Goal: Transaction & Acquisition: Purchase product/service

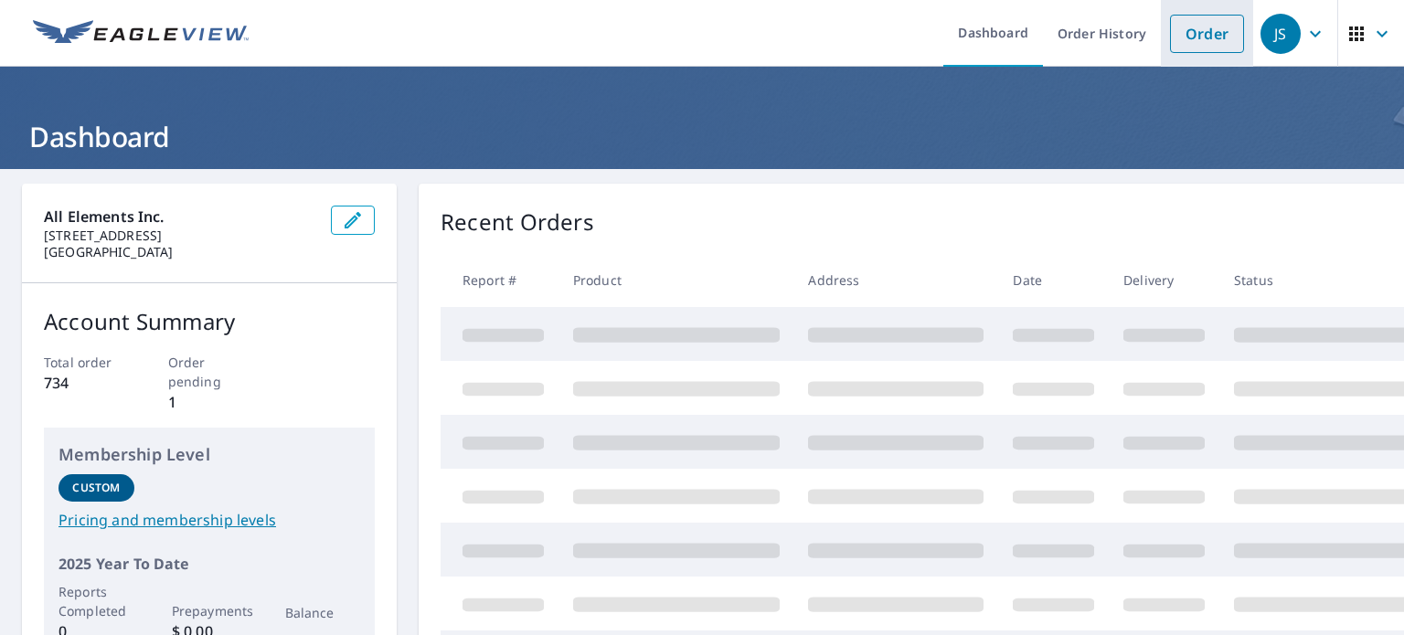
click at [1196, 13] on li "Order" at bounding box center [1207, 33] width 92 height 67
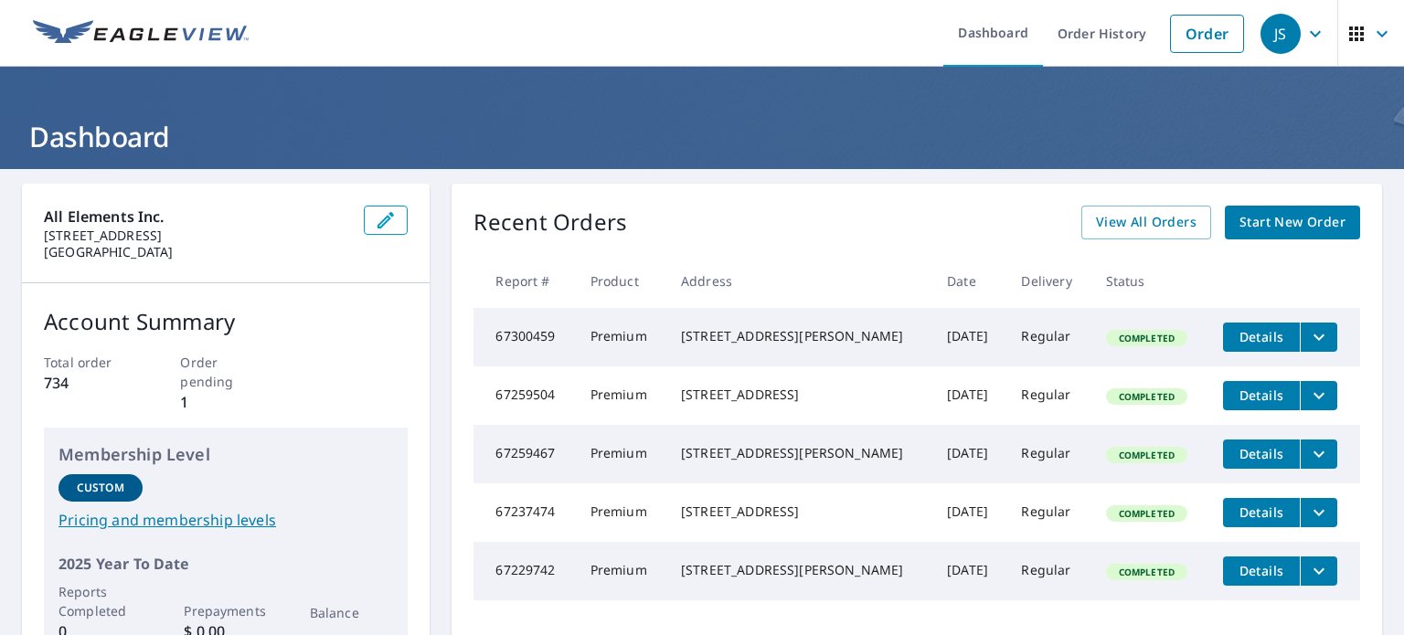
click at [1258, 228] on span "Start New Order" at bounding box center [1293, 222] width 106 height 23
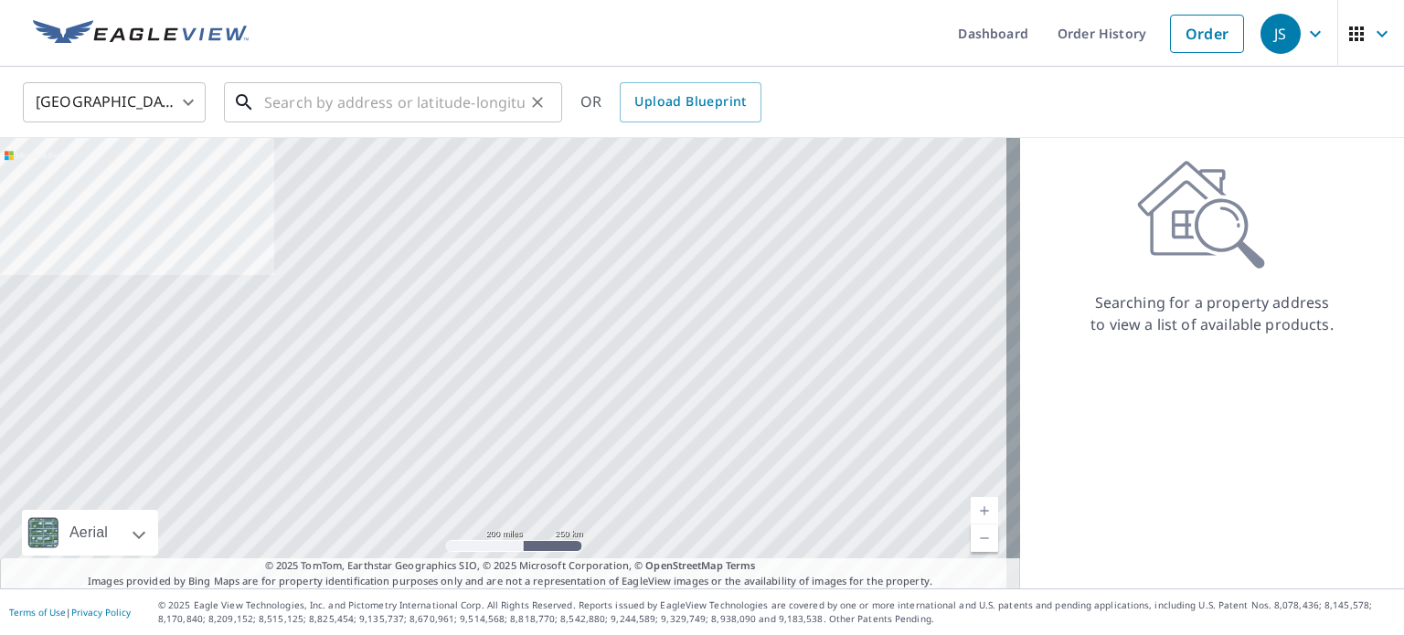
click at [416, 101] on input "text" at bounding box center [394, 102] width 261 height 51
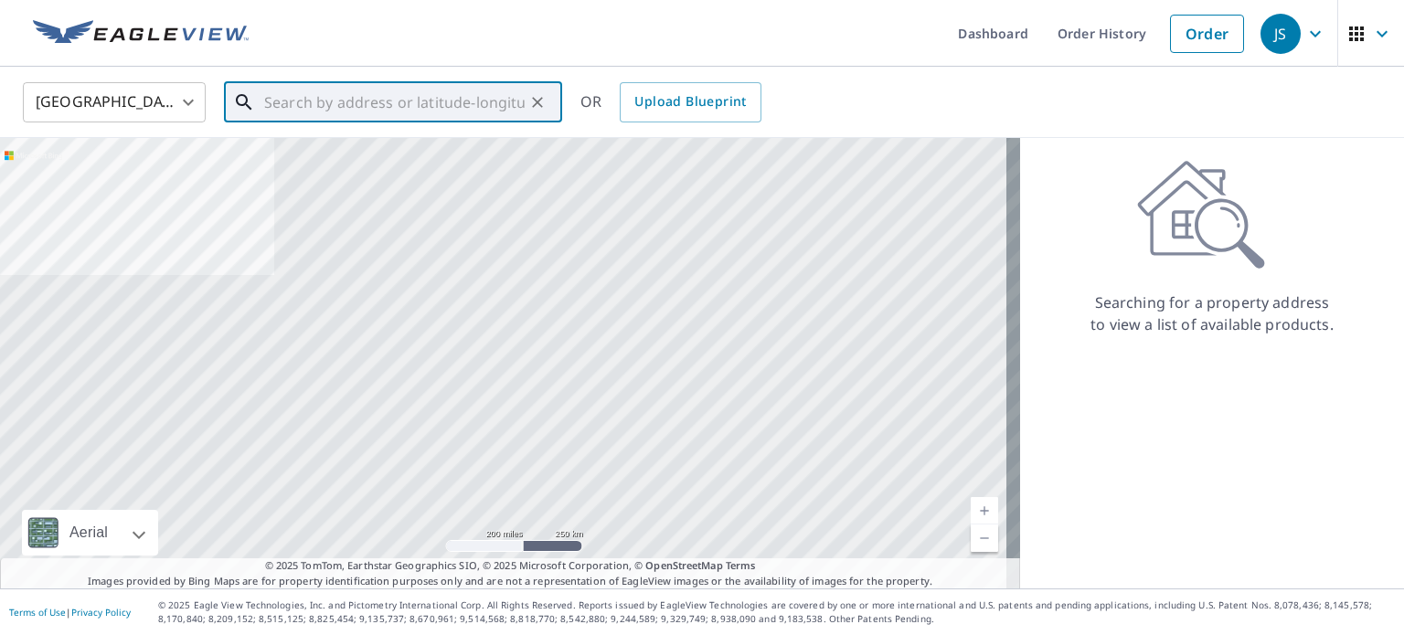
paste input "[STREET_ADDRESS][PERSON_NAME]"
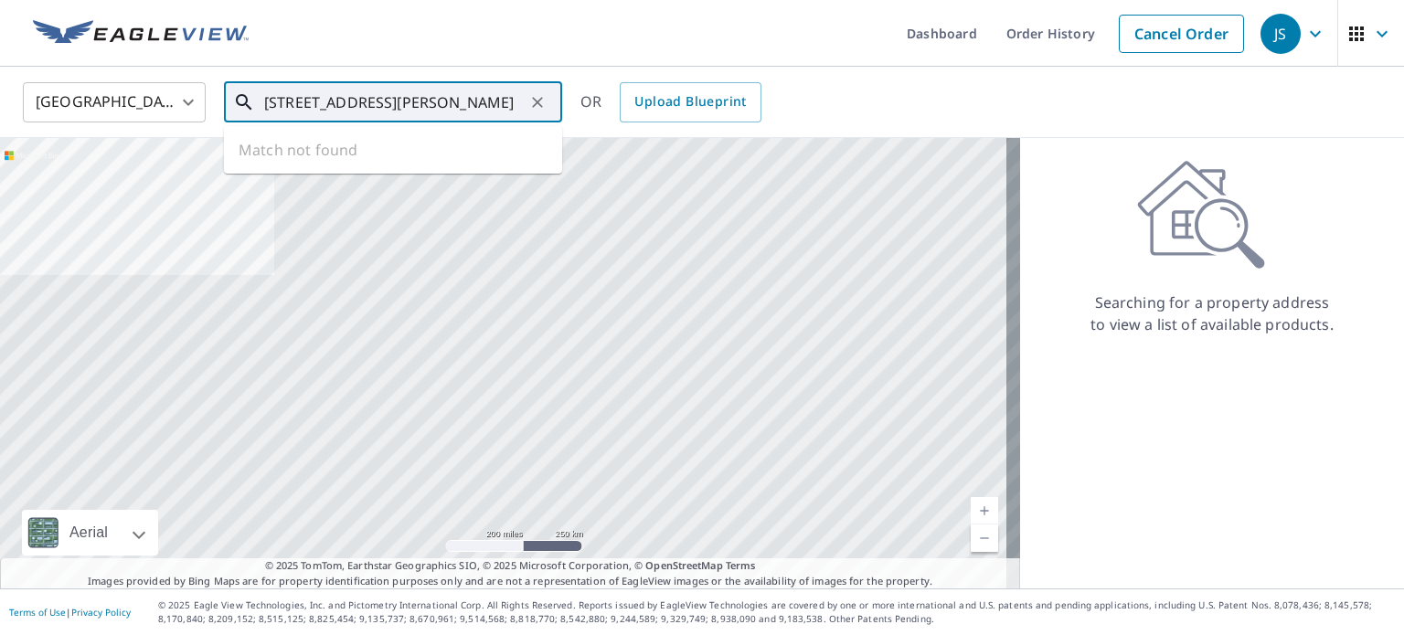
scroll to position [0, 22]
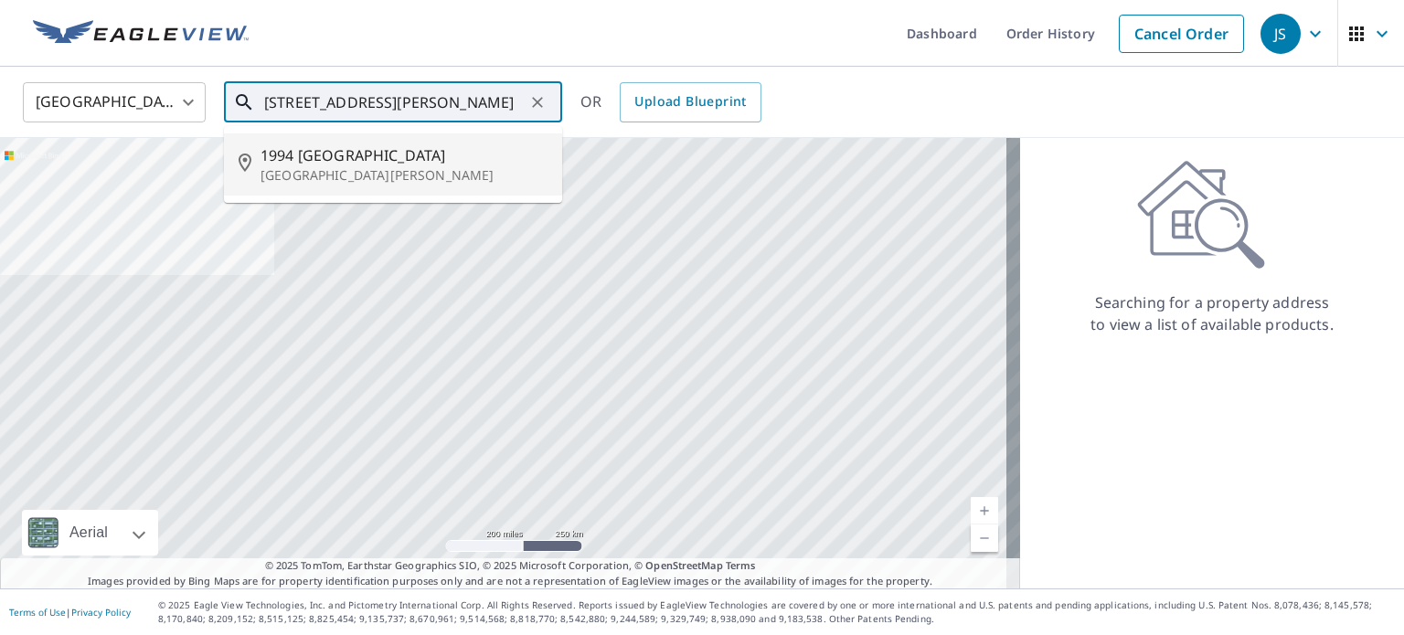
click at [399, 164] on span "1994 [GEOGRAPHIC_DATA]" at bounding box center [404, 155] width 287 height 22
type input "1994 [GEOGRAPHIC_DATA][PERSON_NAME]"
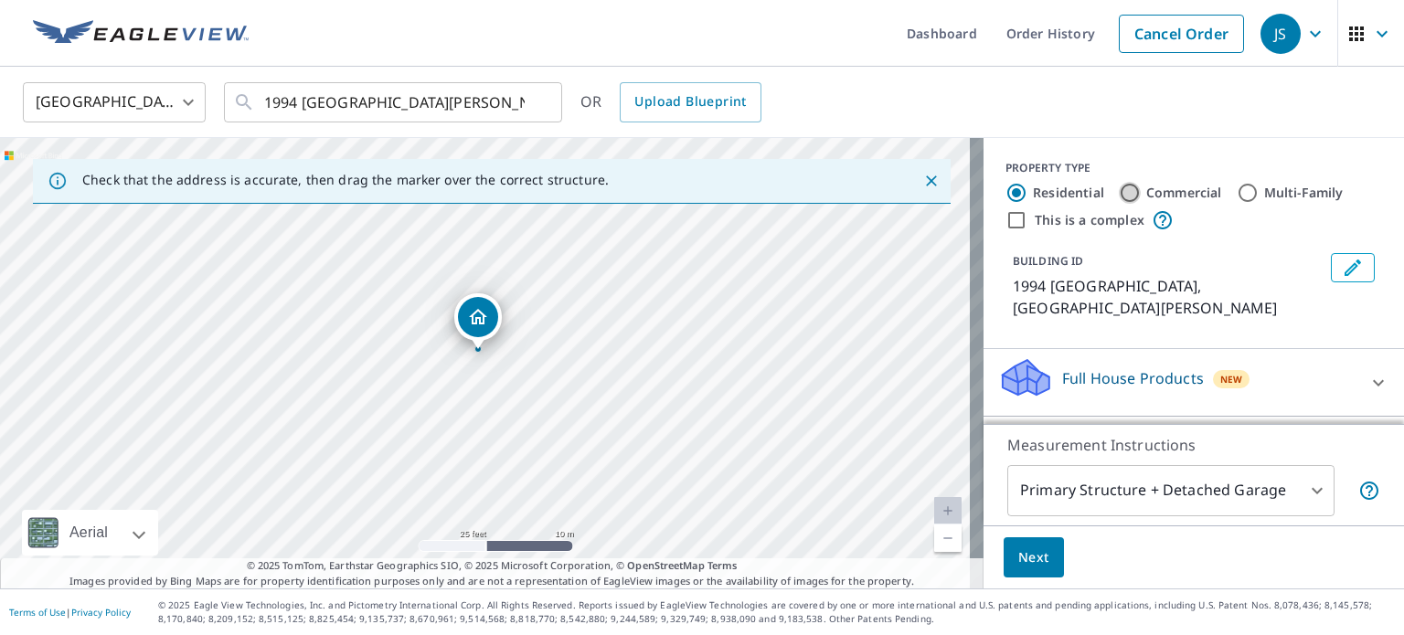
click at [1119, 185] on input "Commercial" at bounding box center [1130, 193] width 22 height 22
radio input "true"
type input "4"
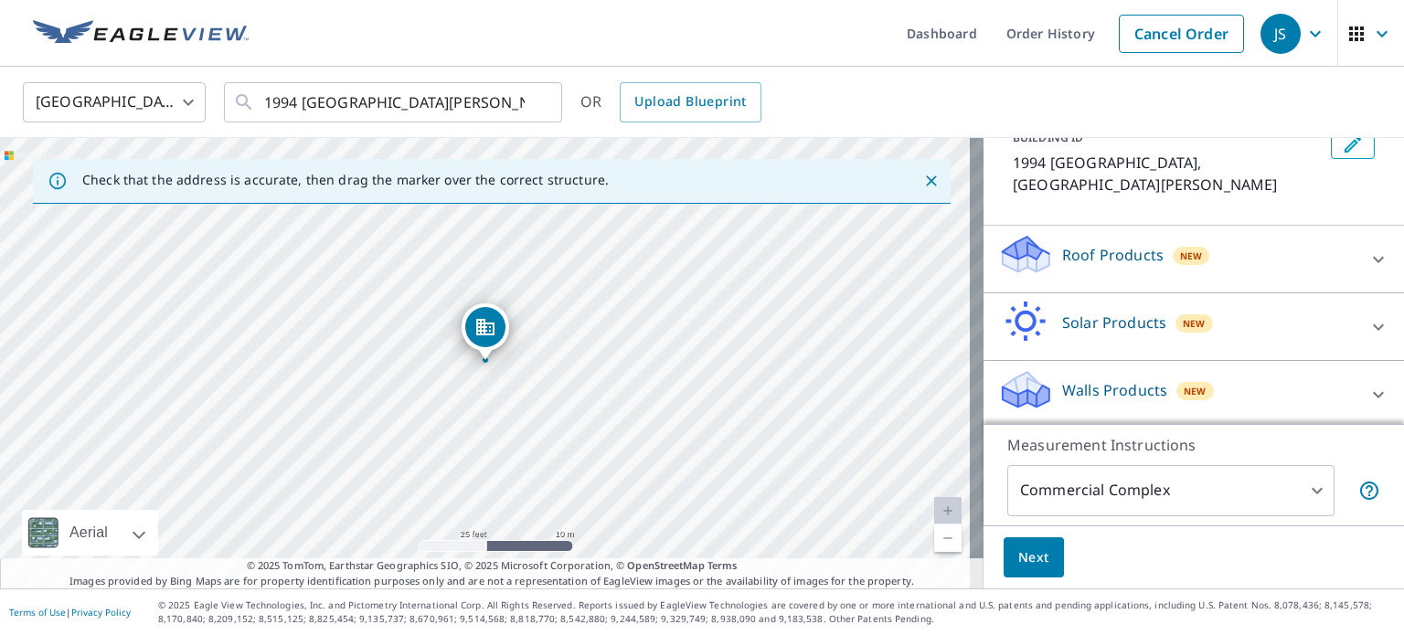
scroll to position [126, 0]
click at [1126, 265] on div "Roof Products New" at bounding box center [1177, 256] width 358 height 52
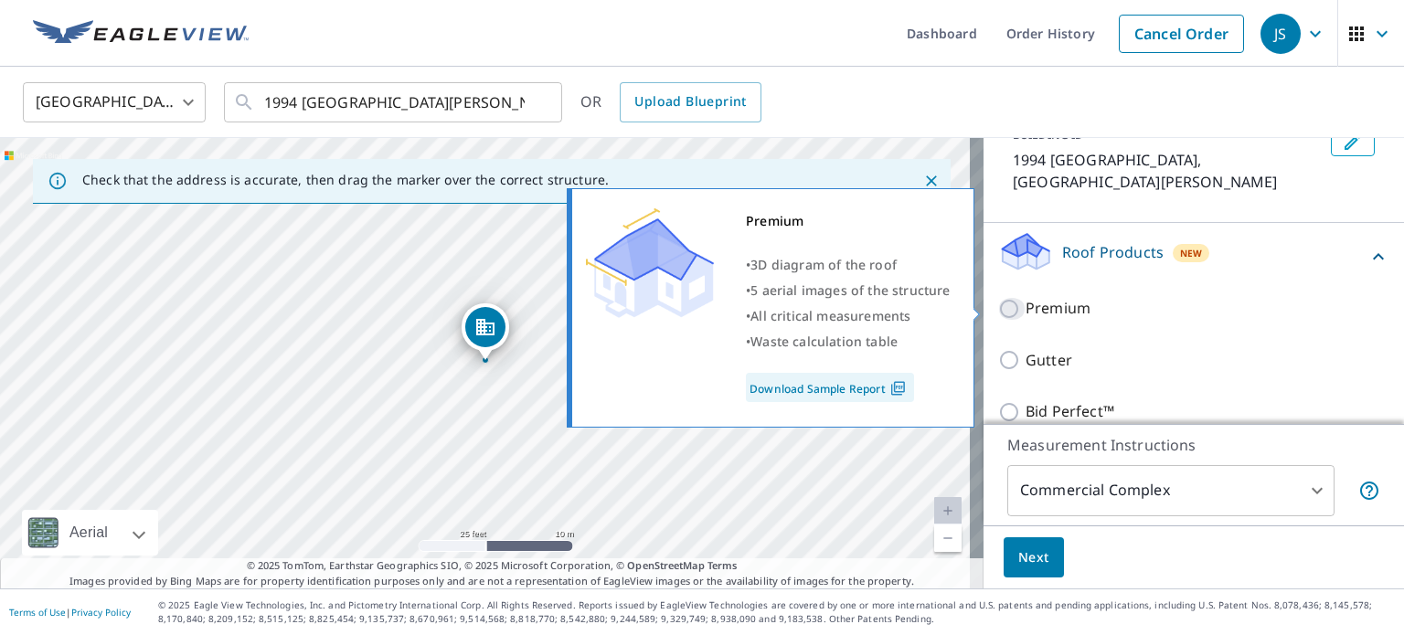
click at [998, 306] on input "Premium" at bounding box center [1011, 309] width 27 height 22
checkbox input "true"
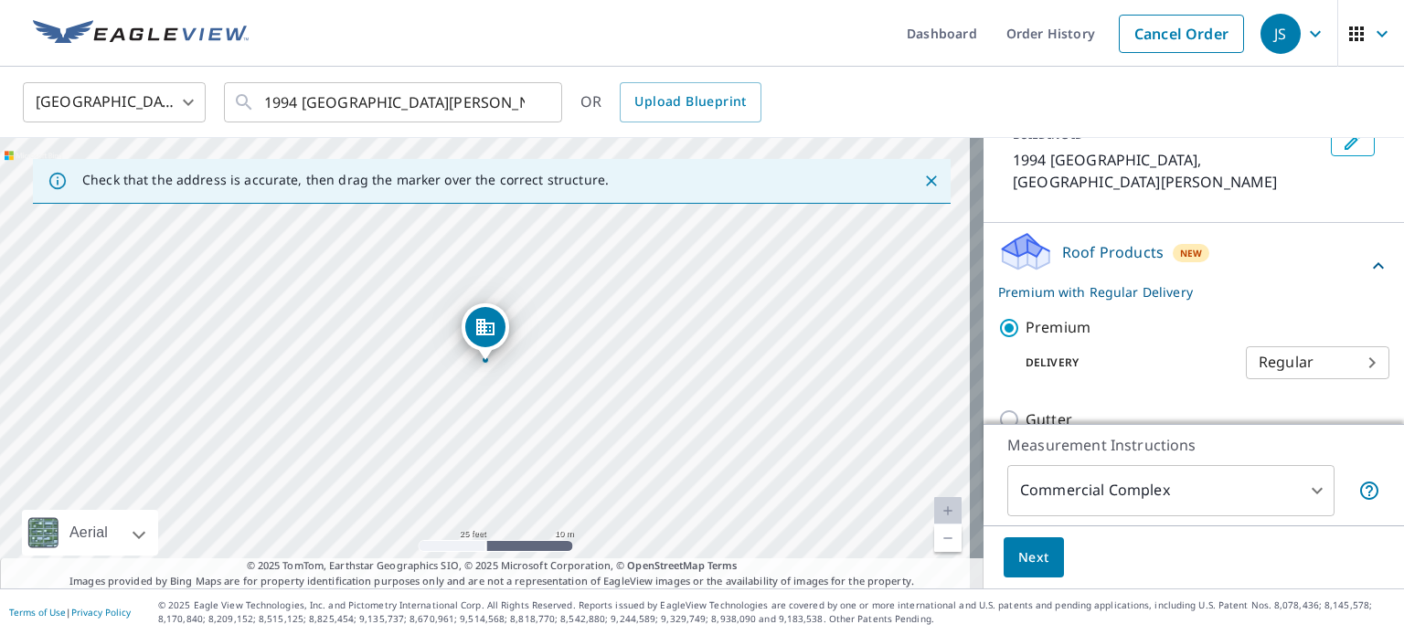
click at [1027, 555] on span "Next" at bounding box center [1033, 558] width 31 height 23
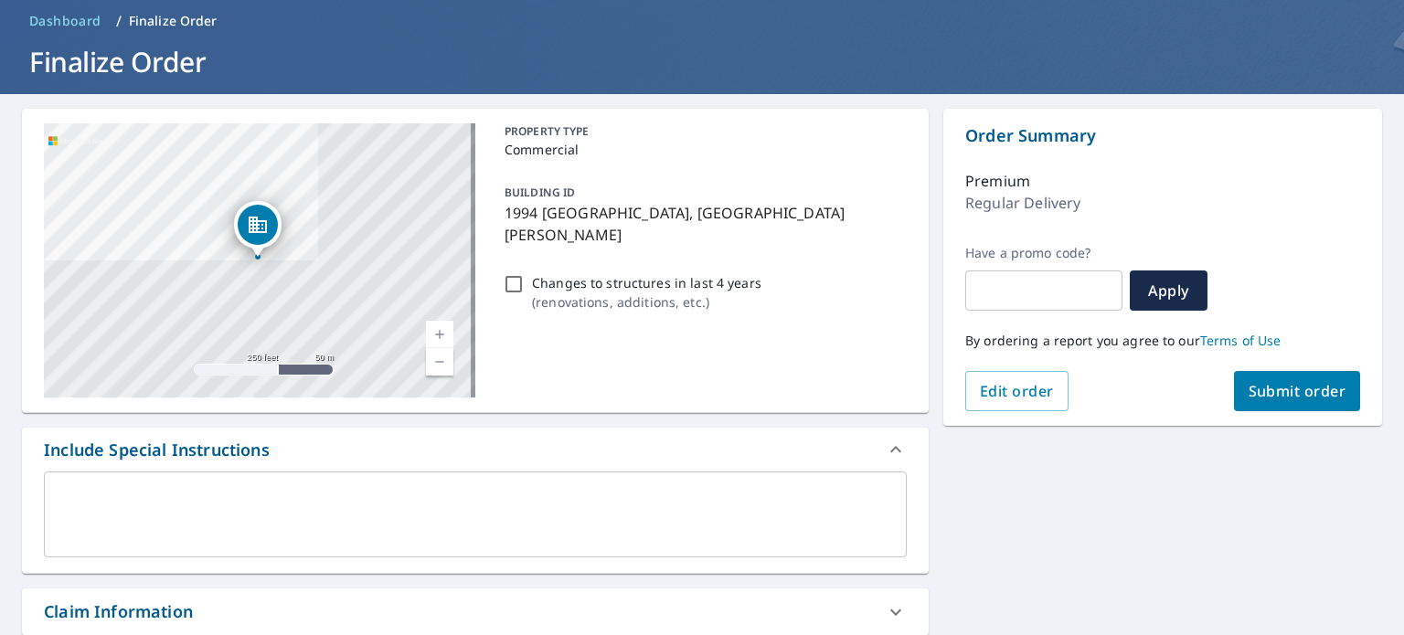
scroll to position [183, 0]
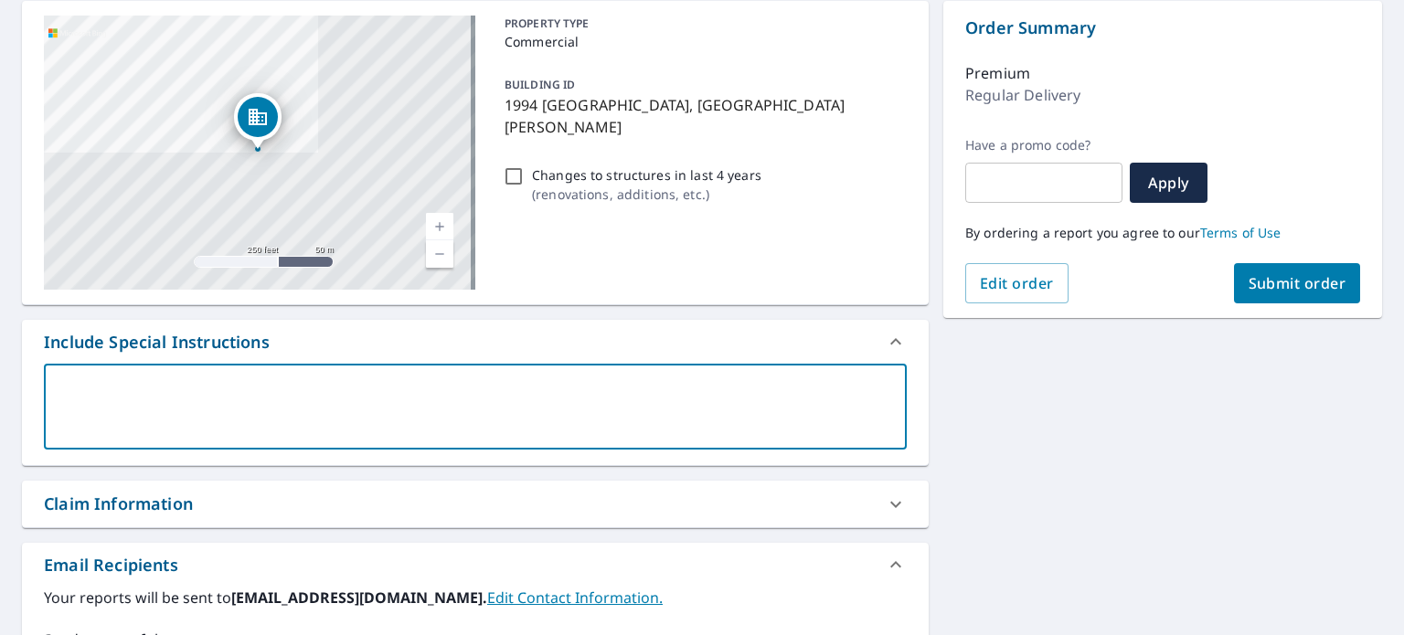
click at [123, 386] on textarea at bounding box center [475, 407] width 837 height 52
type textarea "M"
type textarea "x"
type textarea "Ma"
type textarea "x"
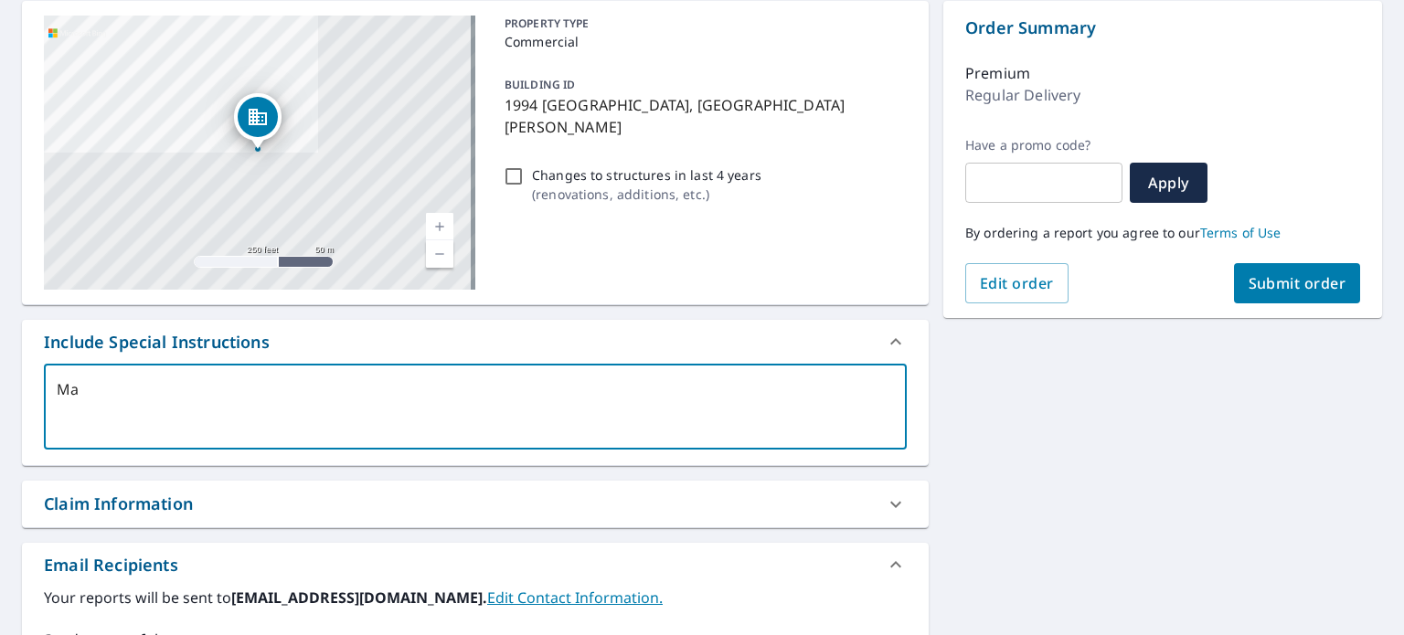
type textarea "Mai"
type textarea "x"
type textarea "Main"
type textarea "x"
type textarea "Main"
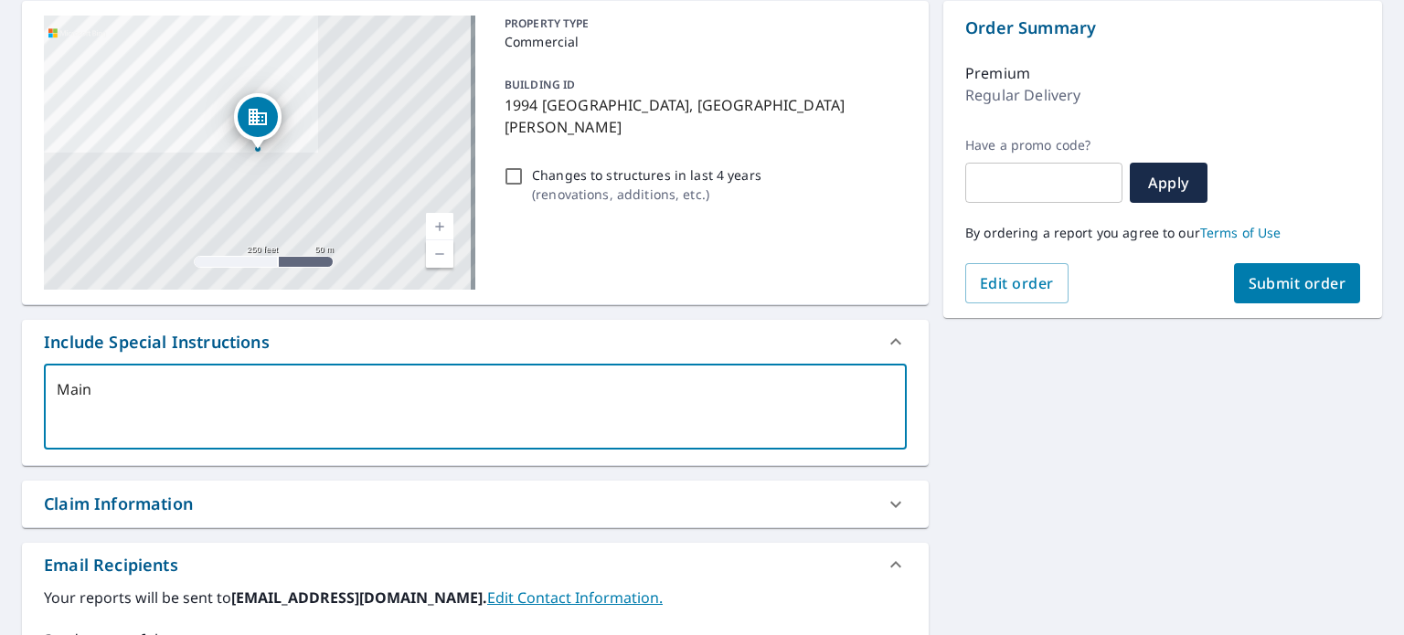
type textarea "x"
type textarea "Main S"
type textarea "x"
type textarea "Main St"
type textarea "x"
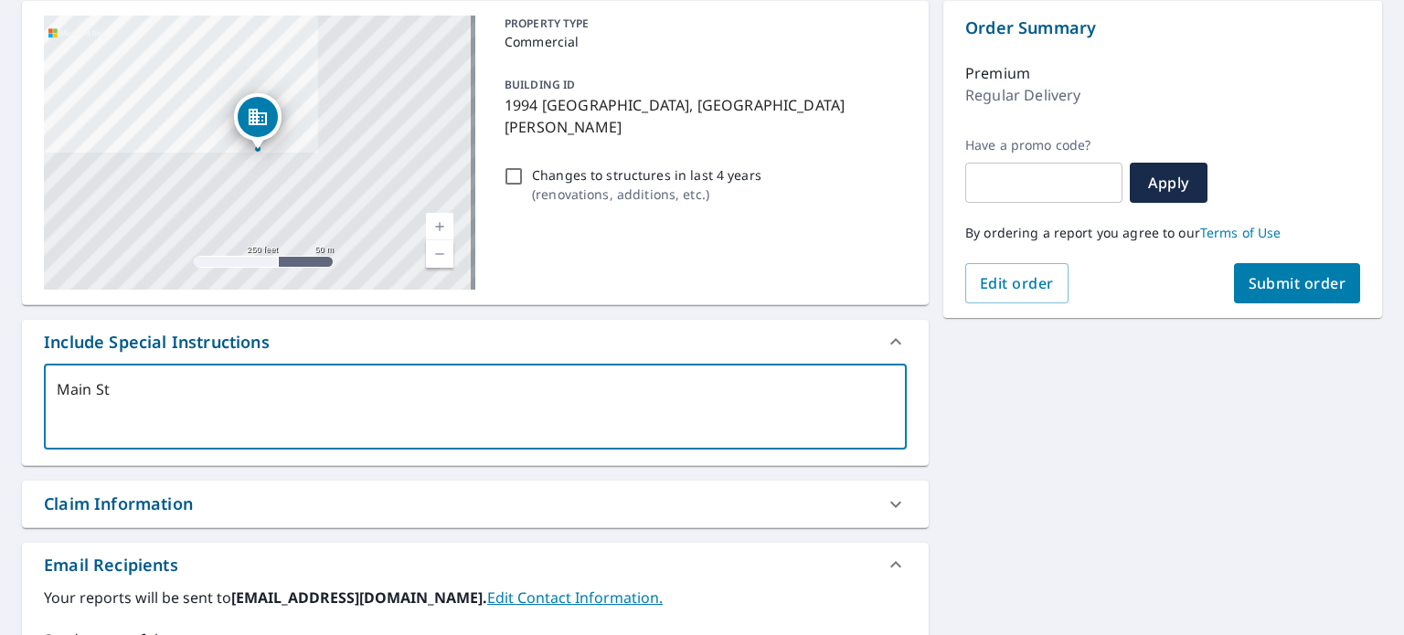
type textarea "Main Str"
type textarea "x"
type textarea "Main Stru"
type textarea "x"
type textarea "Main Struc"
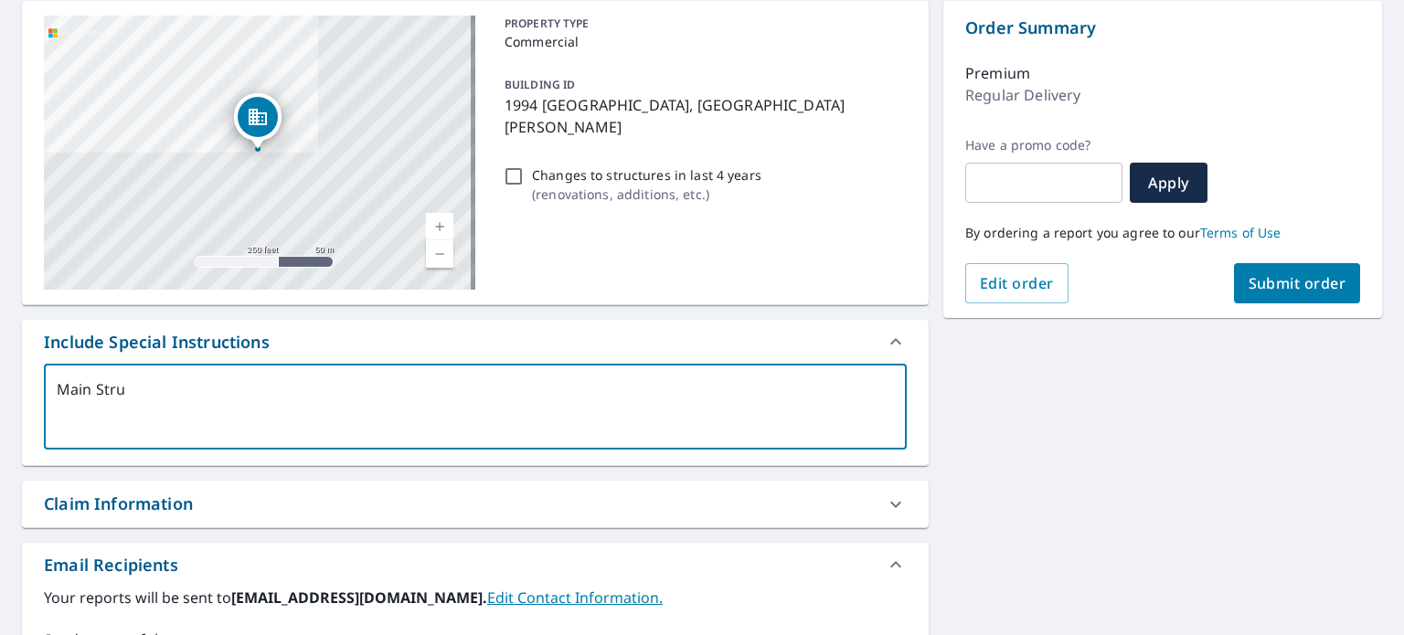
type textarea "x"
type textarea "Main Struct"
type textarea "x"
type textarea "Main Structu"
type textarea "x"
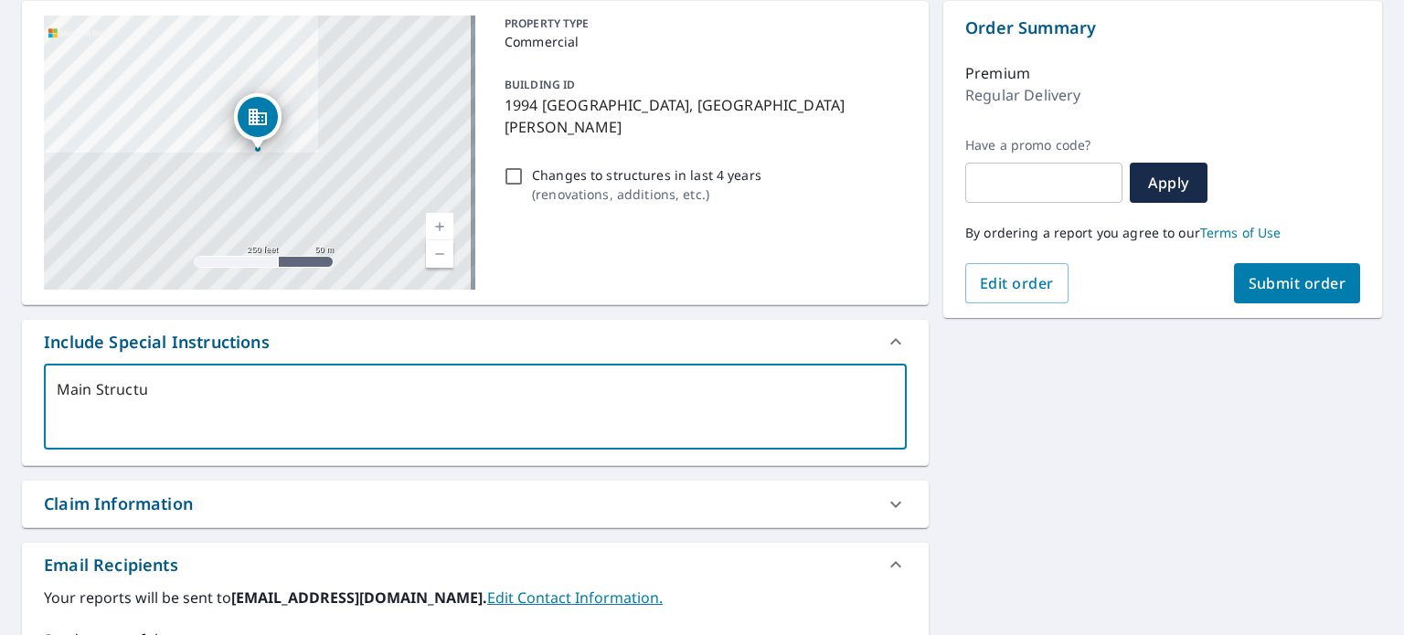
type textarea "Main Structur"
type textarea "x"
type textarea "Main Structure"
type textarea "x"
type textarea "Main Structure"
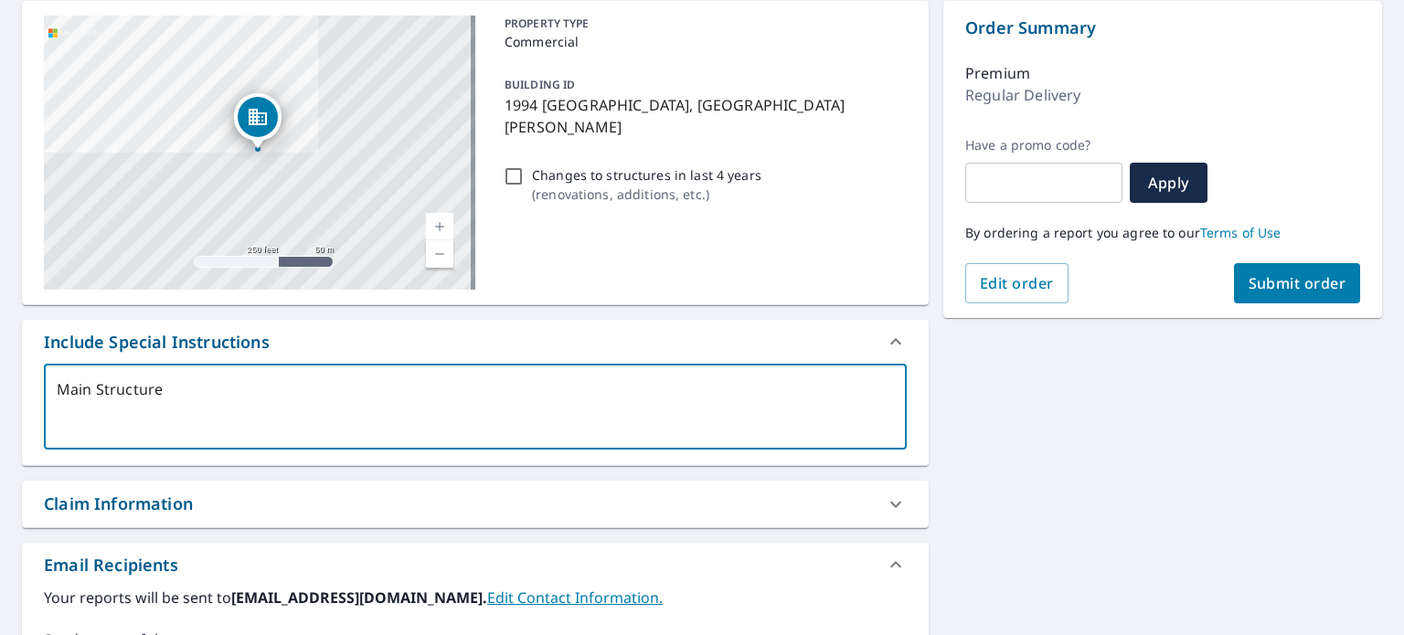
type textarea "x"
type textarea "Main Structure o"
type textarea "x"
type textarea "Main Structure on"
type textarea "x"
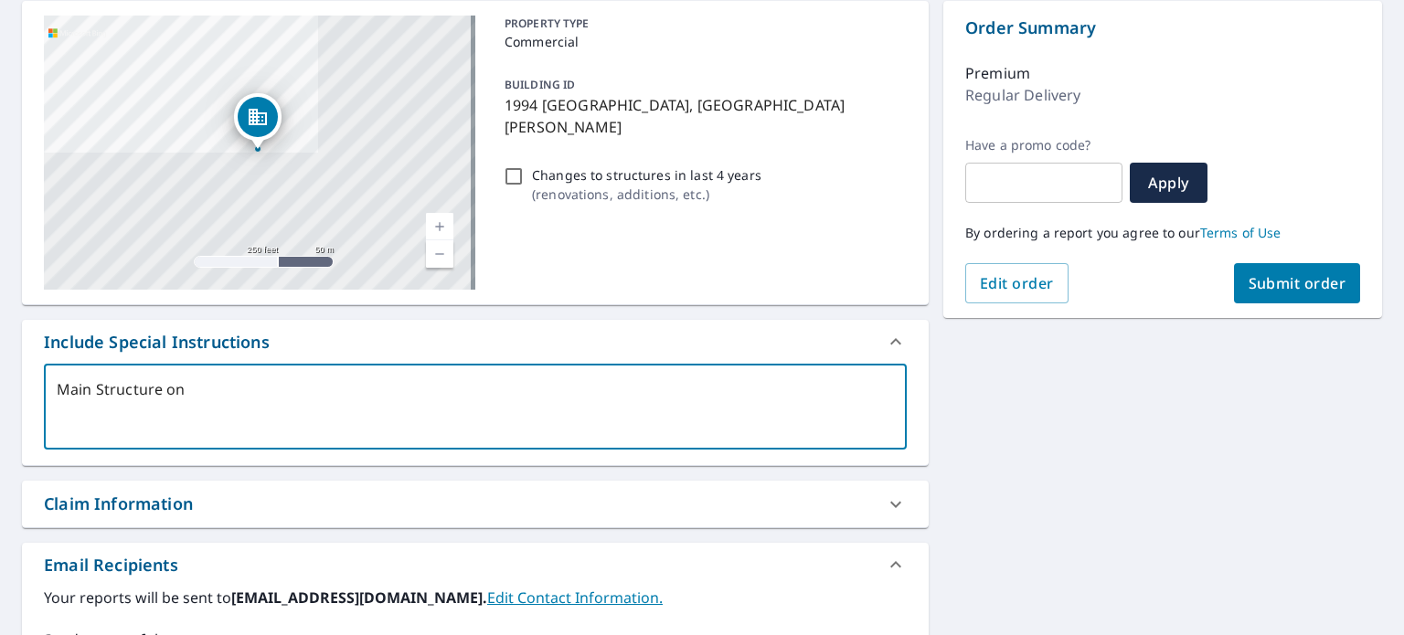
type textarea "Main Structure onl"
type textarea "x"
type textarea "Main Structure only"
type textarea "x"
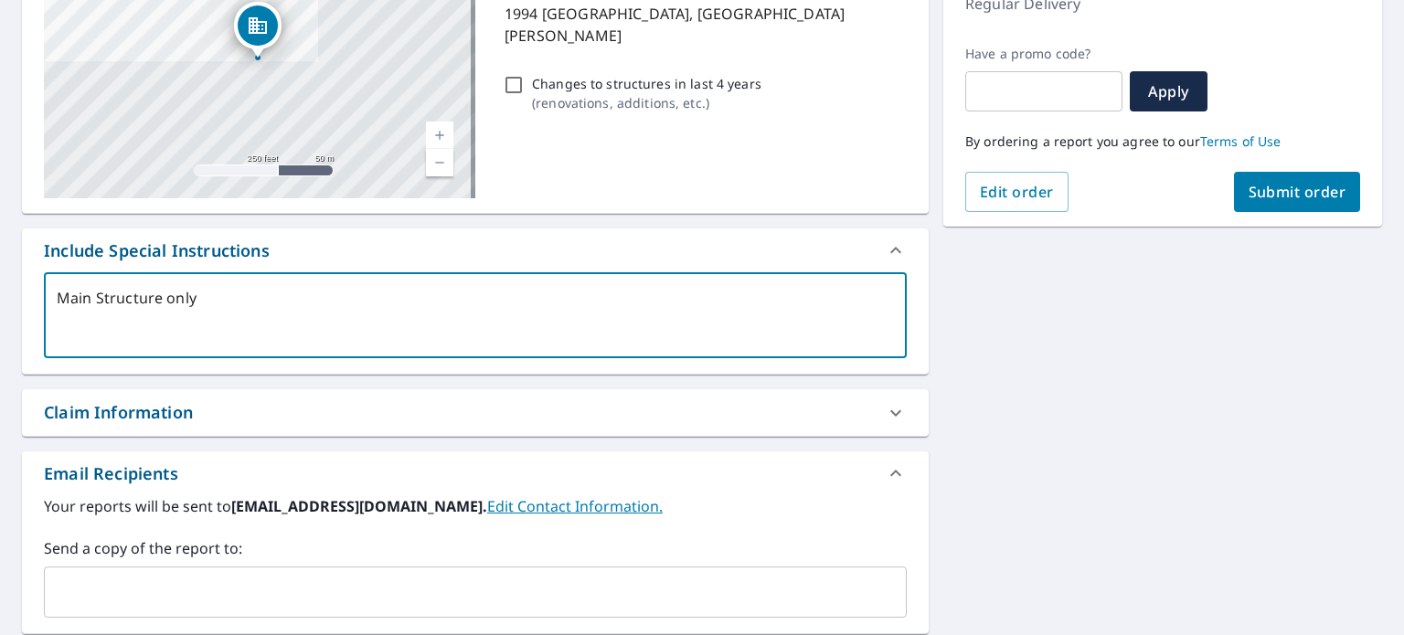
scroll to position [457, 0]
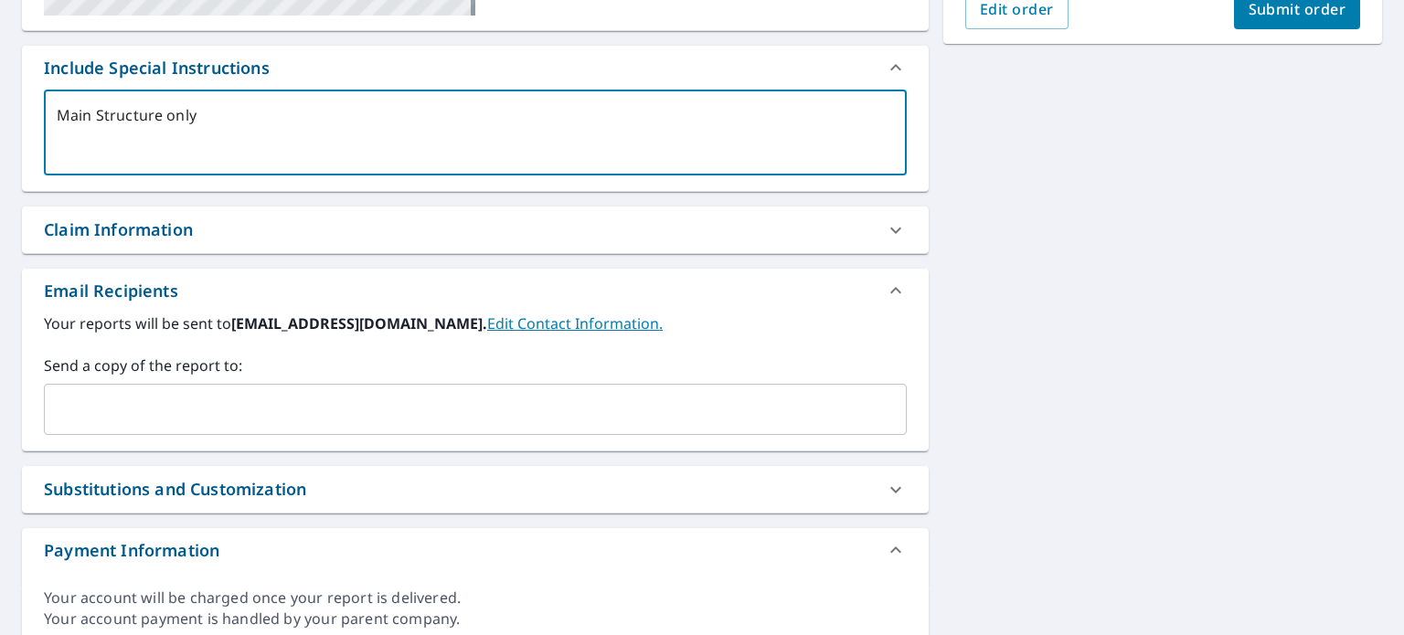
type textarea "Main Structure only"
type textarea "x"
click at [168, 408] on input "text" at bounding box center [461, 409] width 819 height 35
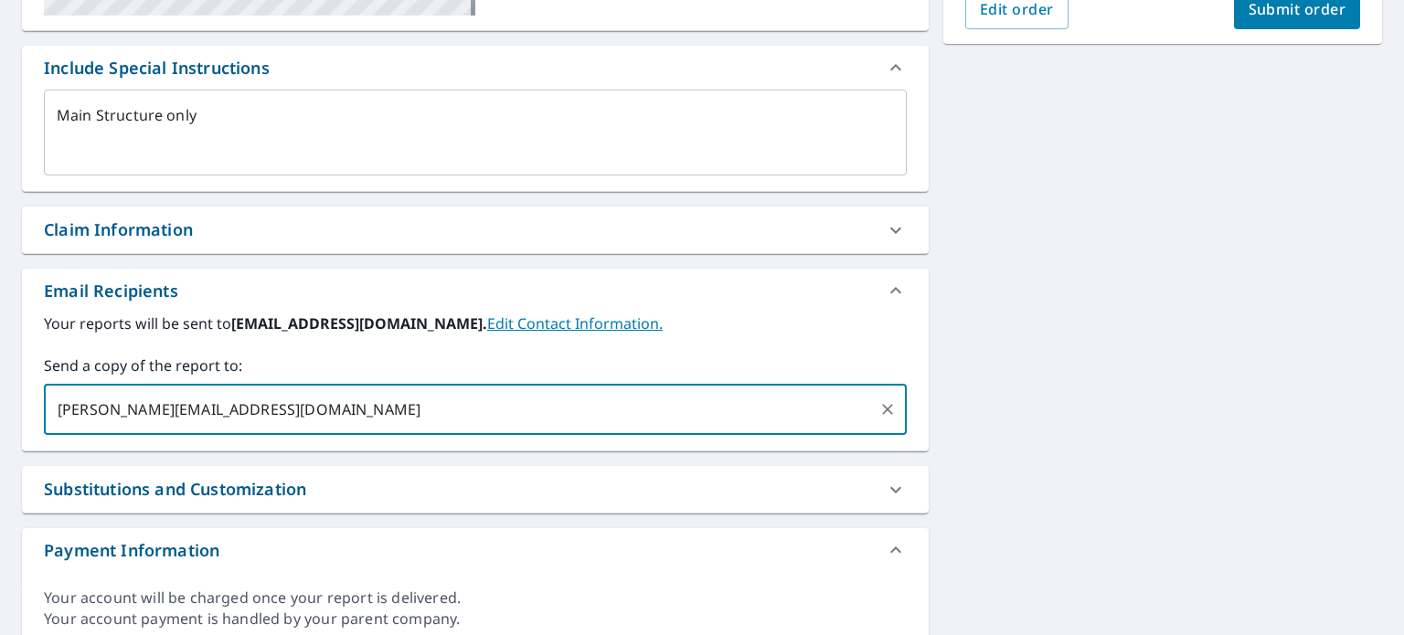
type input "[PERSON_NAME][EMAIL_ADDRESS][DOMAIN_NAME]"
type textarea "x"
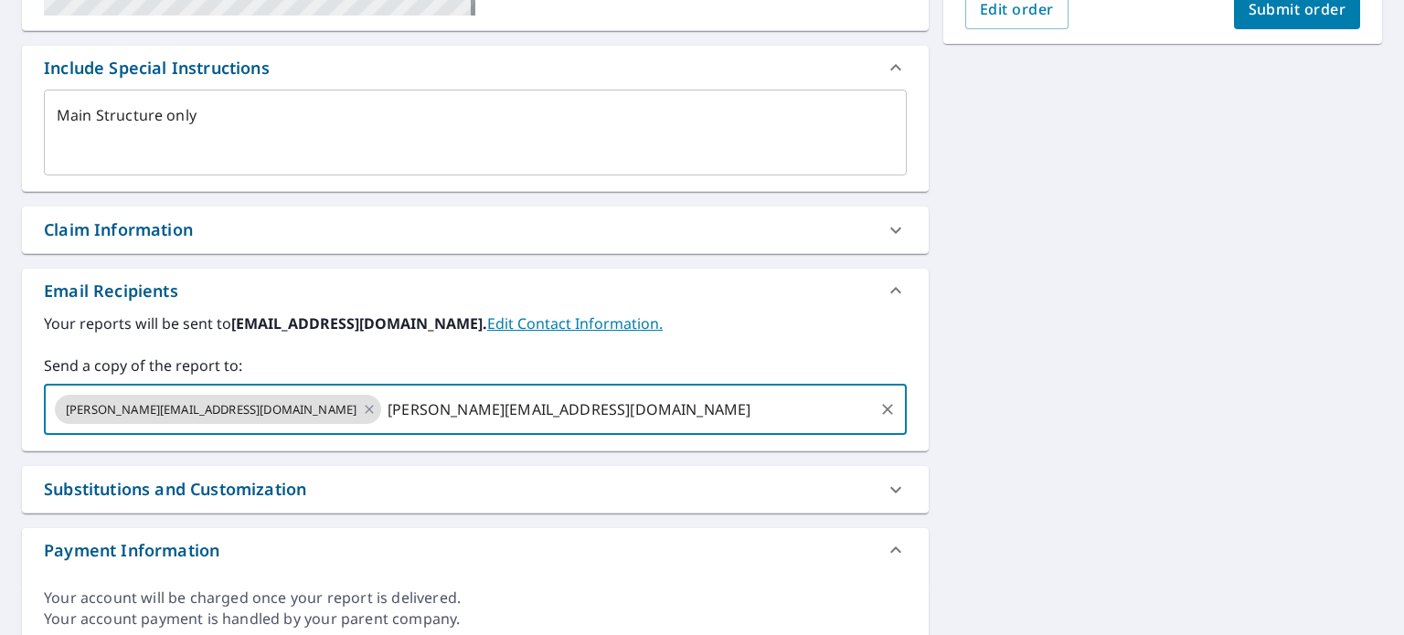
type input "[PERSON_NAME][EMAIL_ADDRESS][DOMAIN_NAME]"
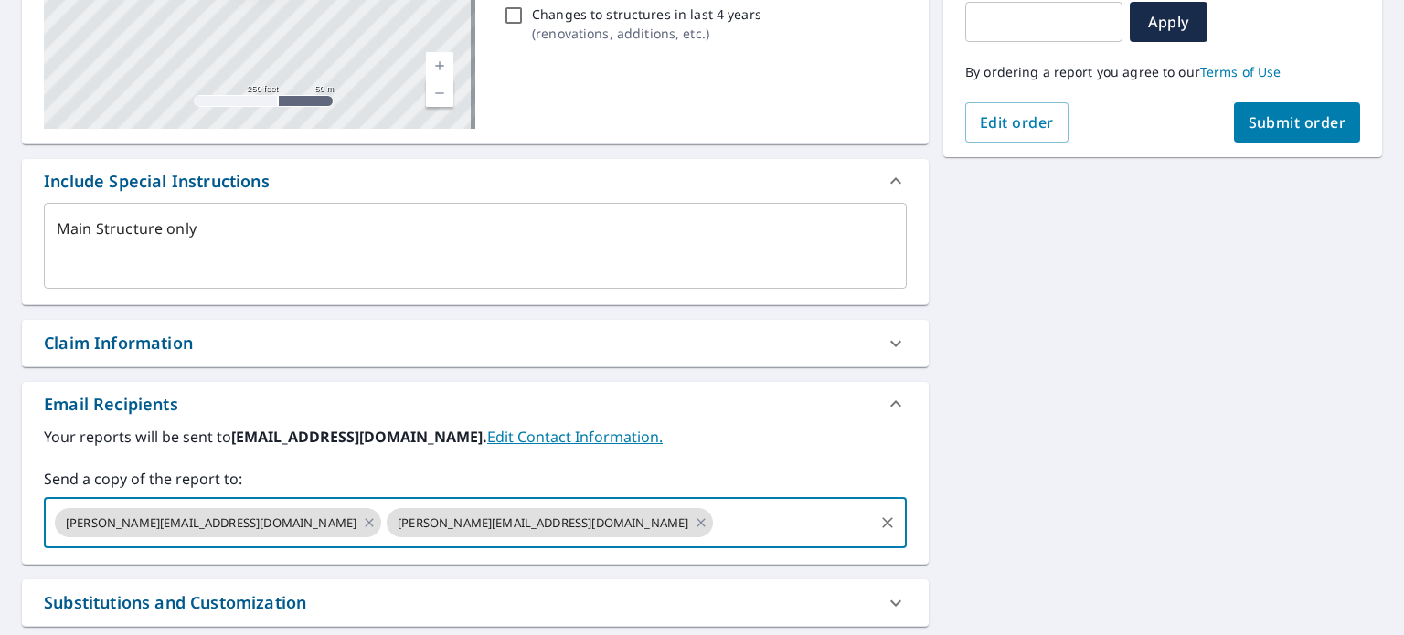
scroll to position [161, 0]
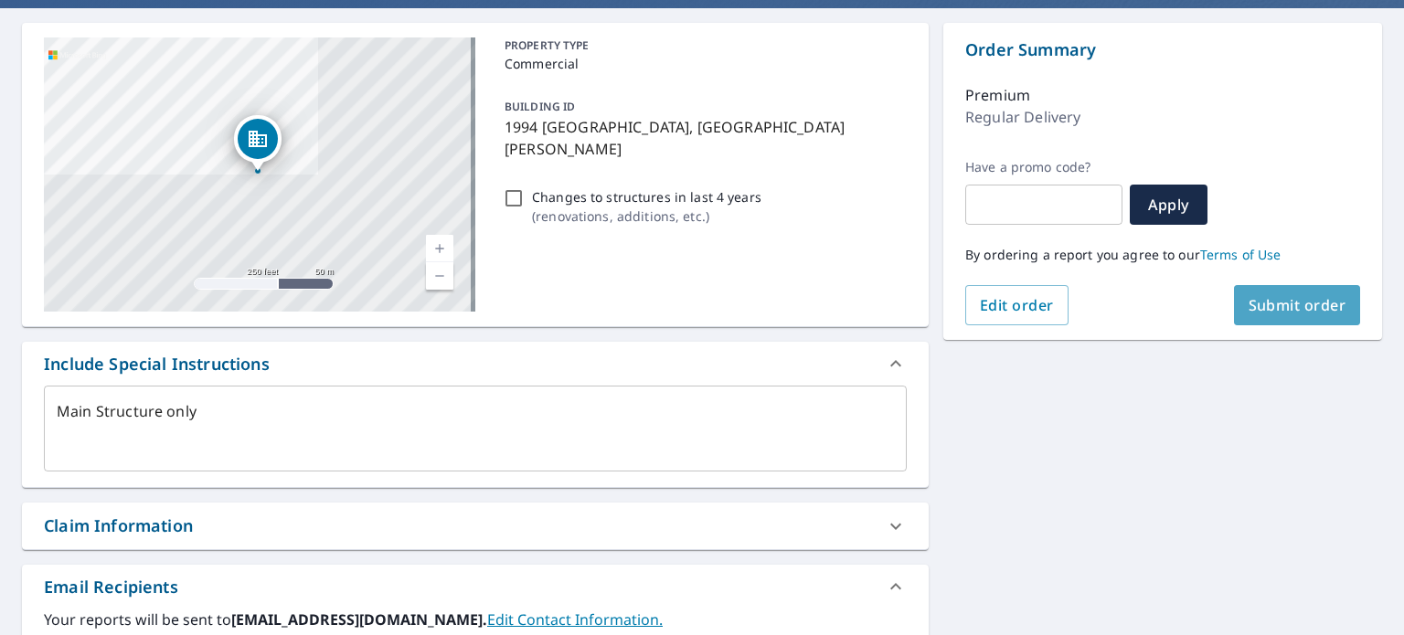
click at [1271, 317] on button "Submit order" at bounding box center [1297, 305] width 127 height 40
type textarea "x"
